Goal: Transaction & Acquisition: Book appointment/travel/reservation

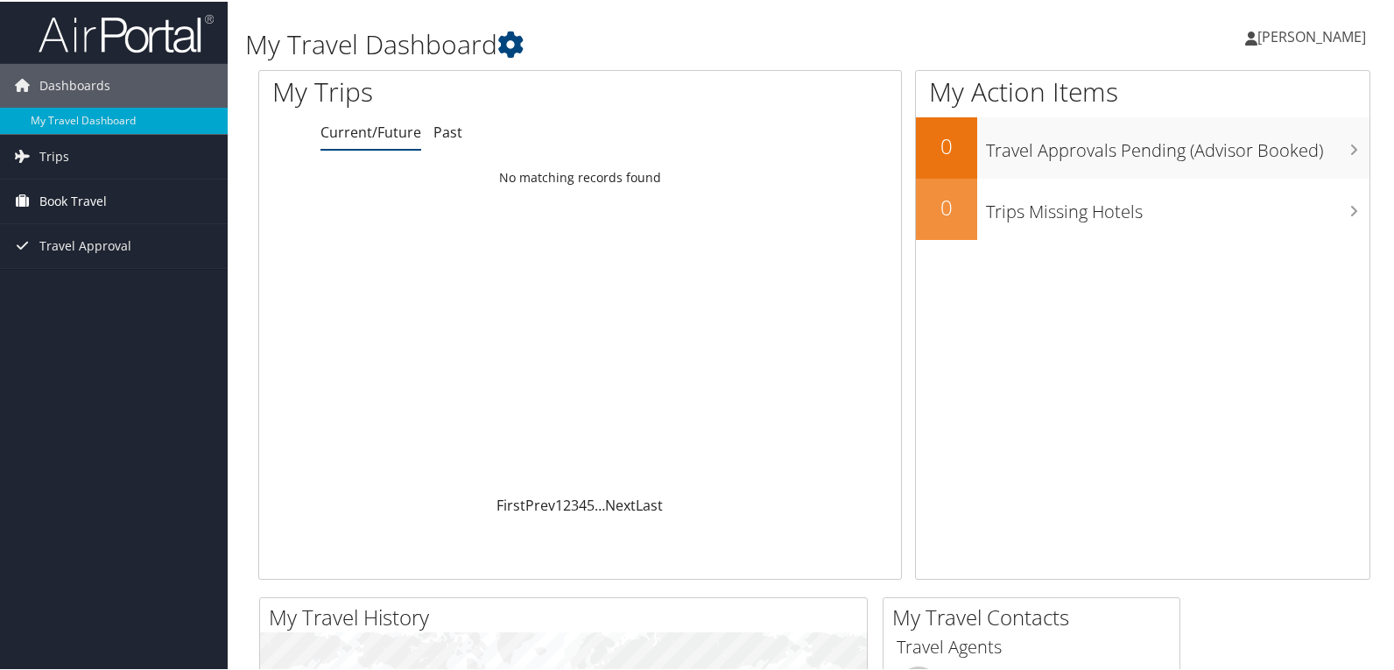
click at [67, 202] on span "Book Travel" at bounding box center [72, 200] width 67 height 44
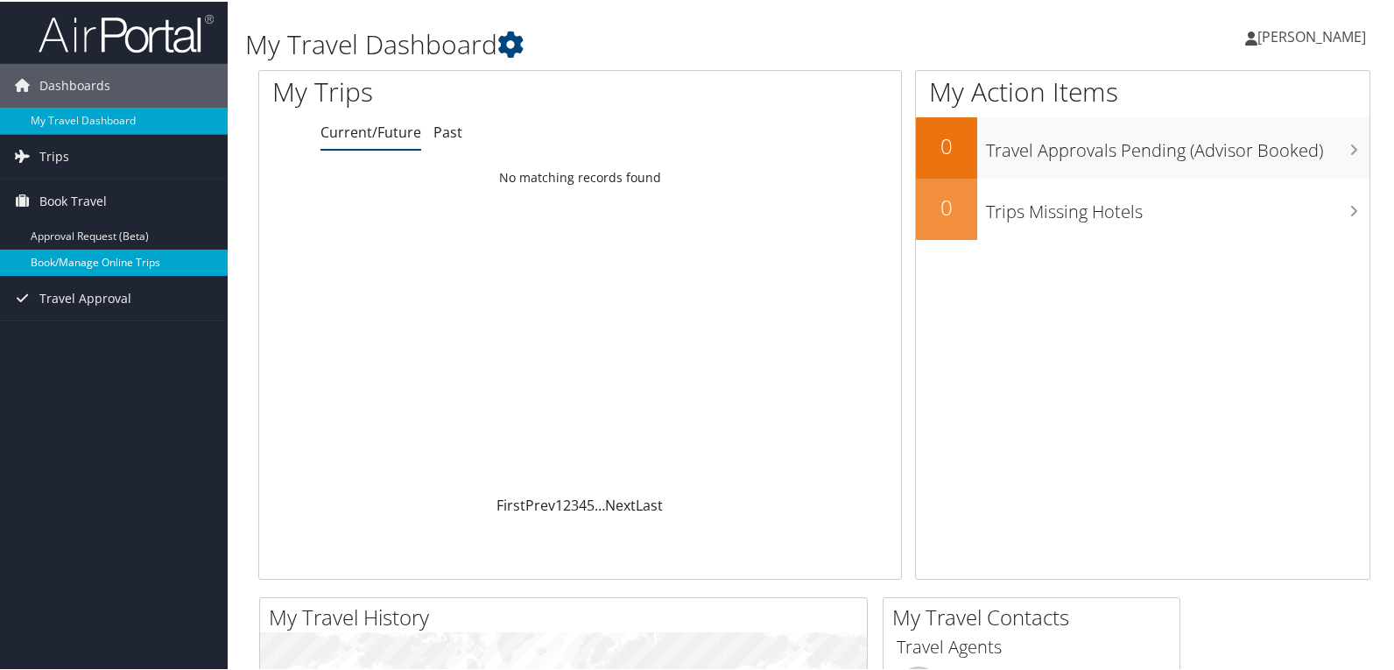
click at [94, 256] on link "Book/Manage Online Trips" at bounding box center [114, 261] width 228 height 26
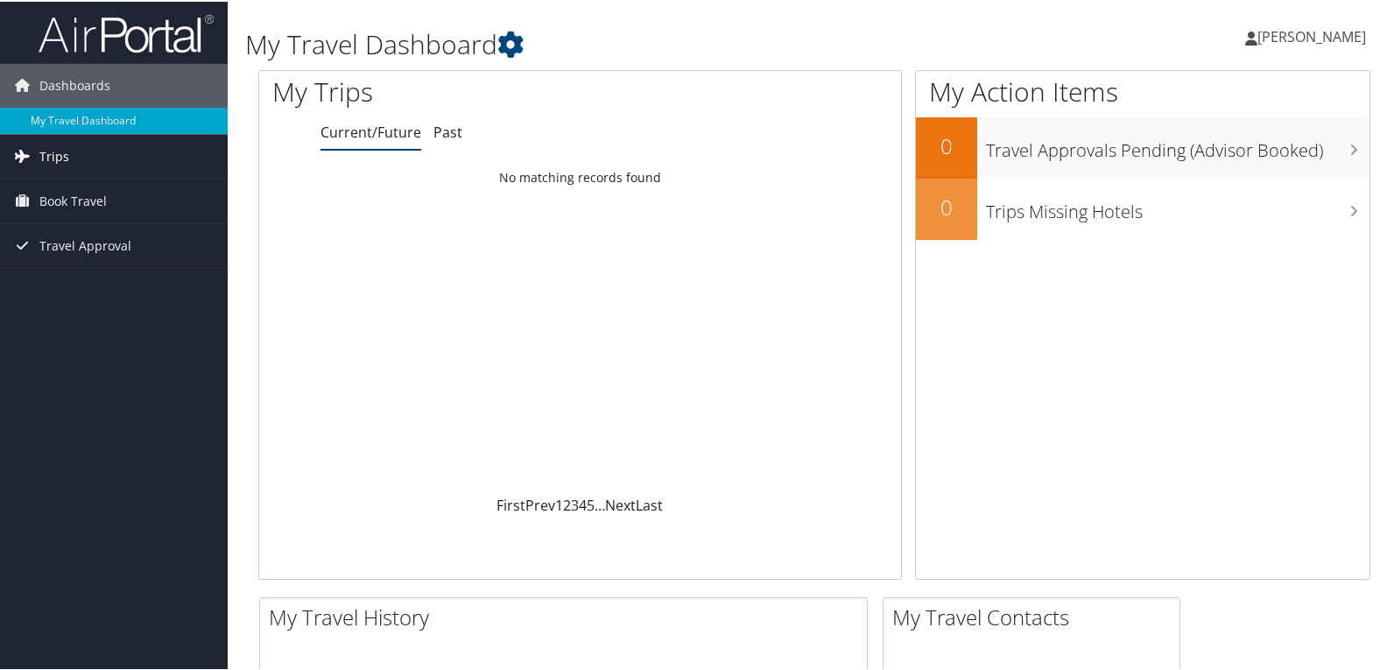
click at [49, 154] on span "Trips" at bounding box center [54, 155] width 30 height 44
click at [67, 277] on span "Book Travel" at bounding box center [72, 278] width 67 height 44
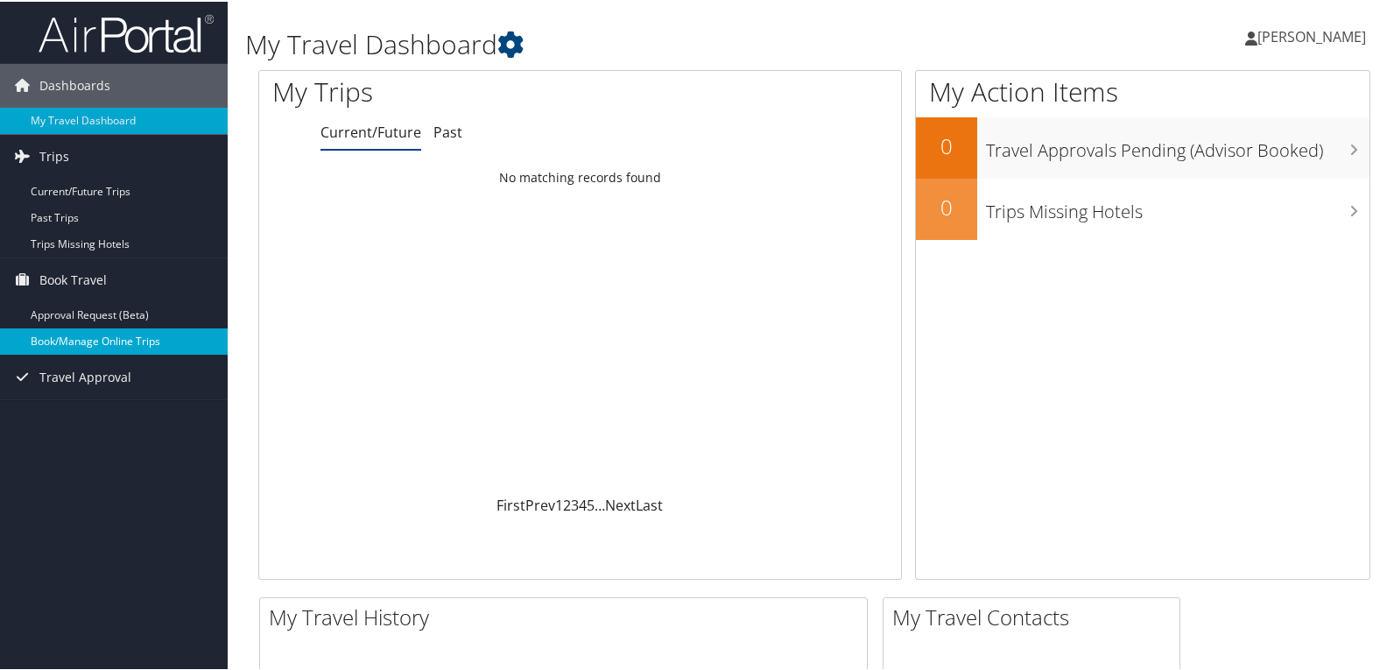
click at [86, 333] on link "Book/Manage Online Trips" at bounding box center [114, 340] width 228 height 26
